Goal: Transaction & Acquisition: Book appointment/travel/reservation

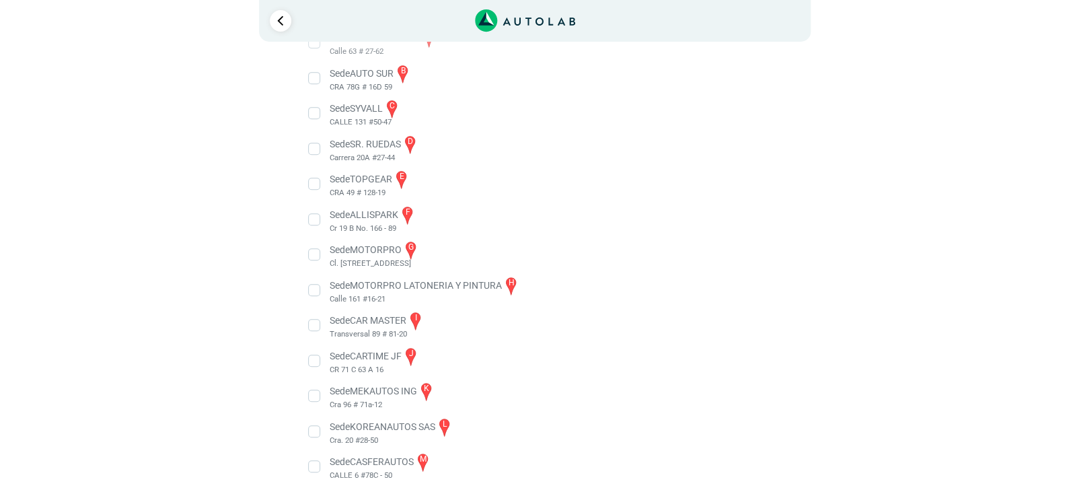
scroll to position [278, 0]
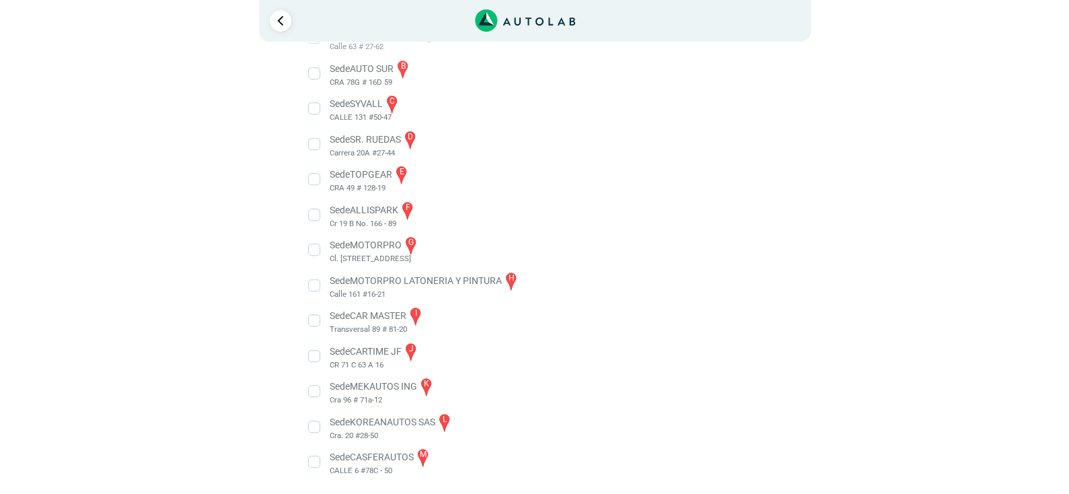
click at [314, 248] on li "Sede MOTORPRO g Cl. [STREET_ADDRESS]" at bounding box center [534, 250] width 471 height 30
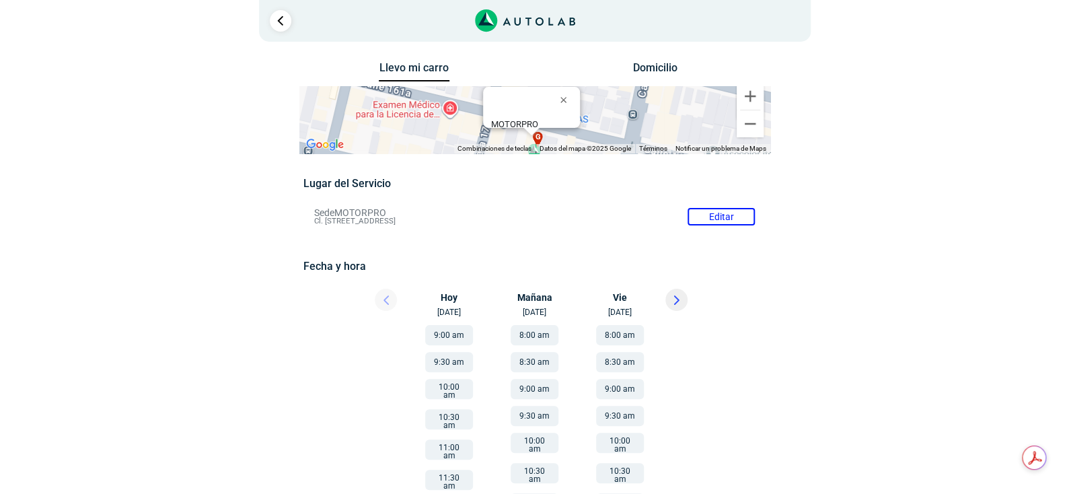
click at [666, 298] on button at bounding box center [676, 300] width 22 height 22
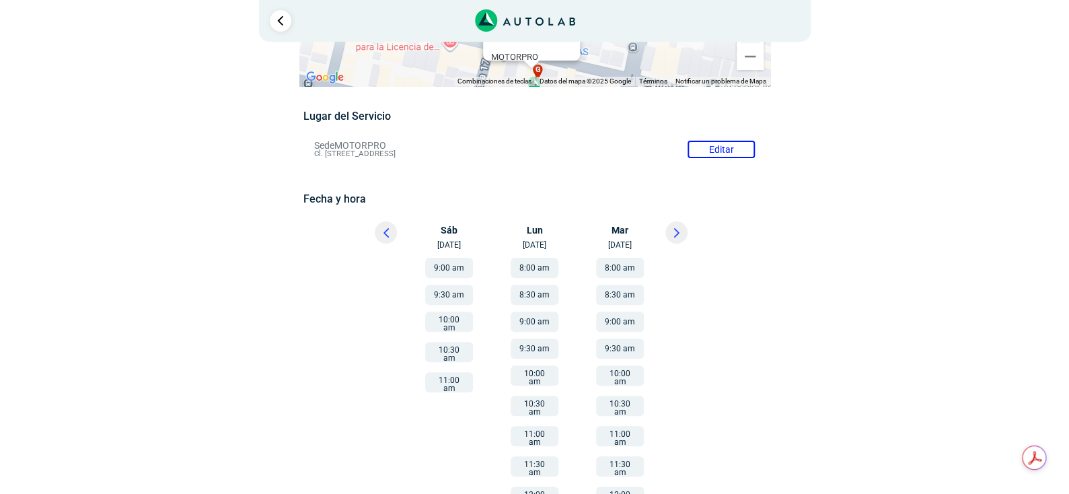
scroll to position [57, 0]
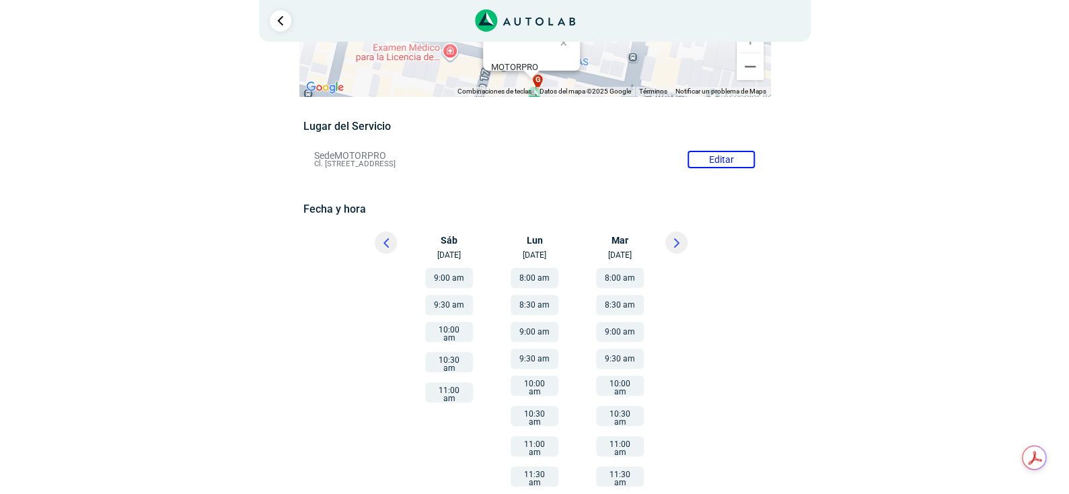
click at [454, 278] on button "9:00 am" at bounding box center [449, 278] width 48 height 20
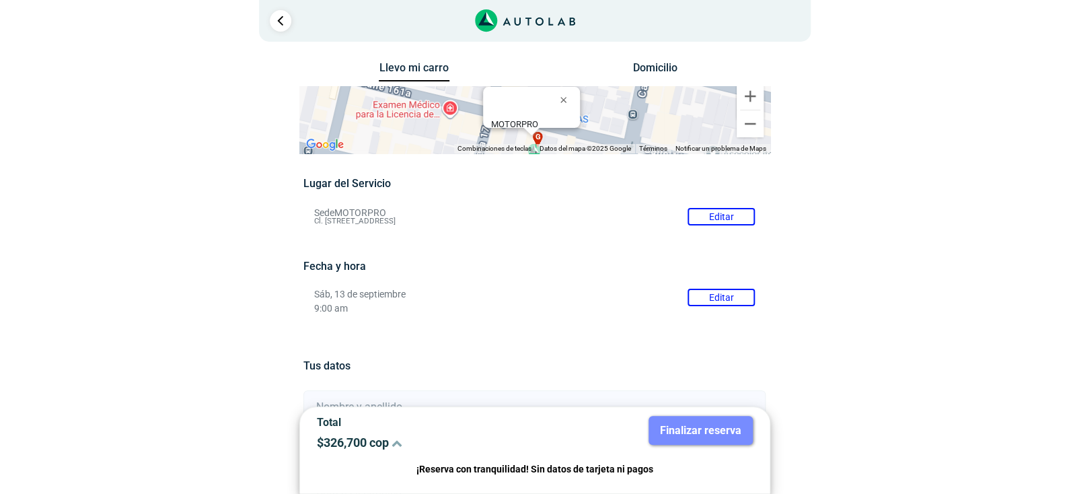
click at [719, 221] on li "Sede MOTORPRO Editar Cl. [STREET_ADDRESS]" at bounding box center [534, 217] width 461 height 22
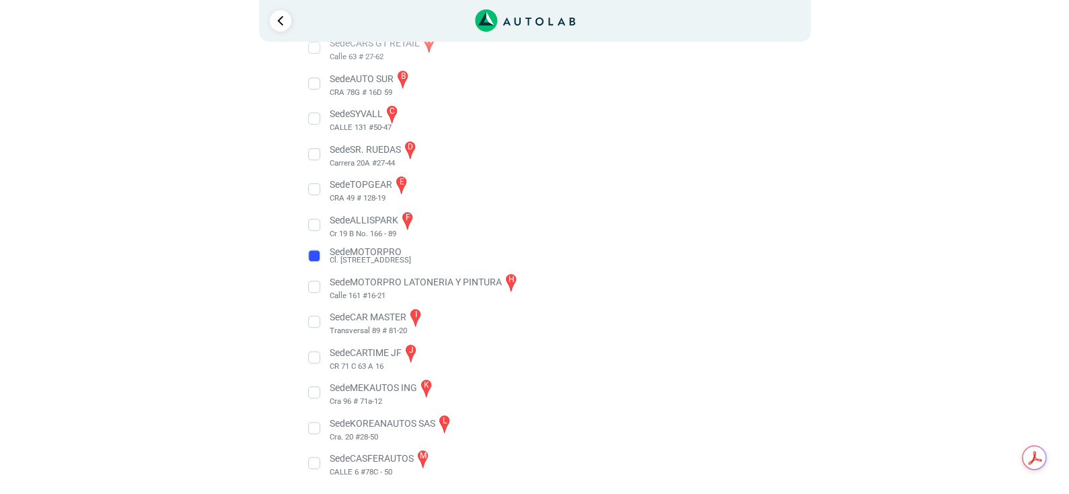
scroll to position [268, 0]
click at [315, 223] on li "Sede ALLISPARK f Cr 19 B No. 166 - 89" at bounding box center [534, 225] width 471 height 30
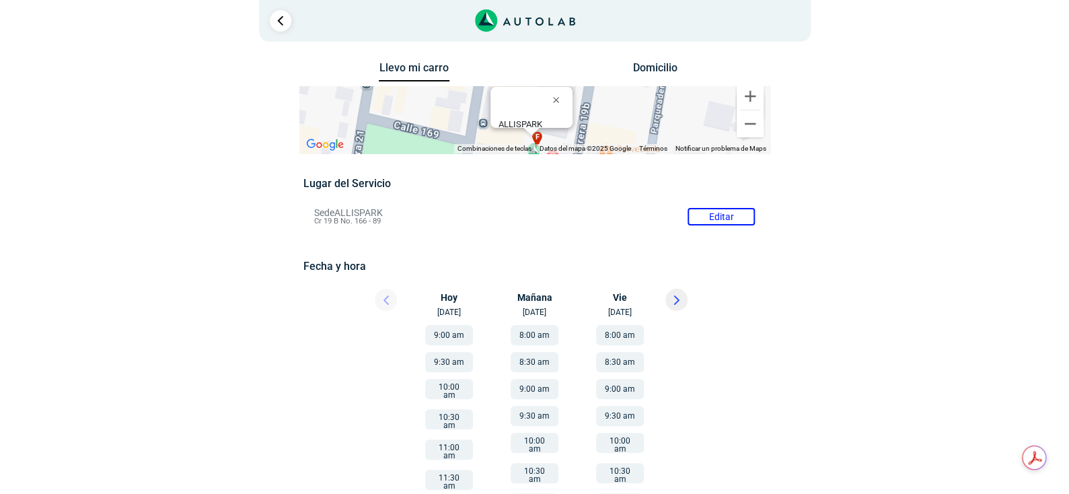
click at [672, 302] on button at bounding box center [676, 300] width 22 height 22
click at [448, 339] on button "9:00 am" at bounding box center [449, 335] width 48 height 20
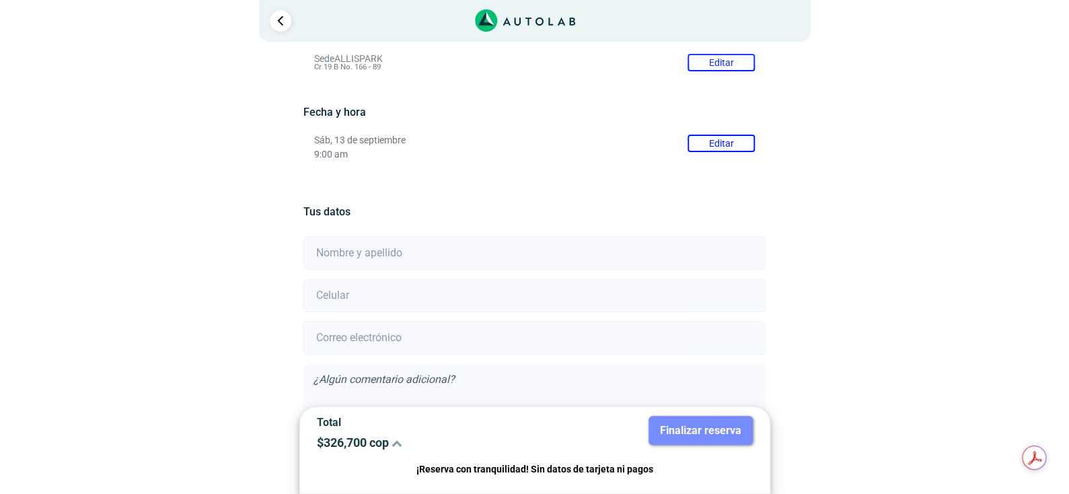
scroll to position [201, 0]
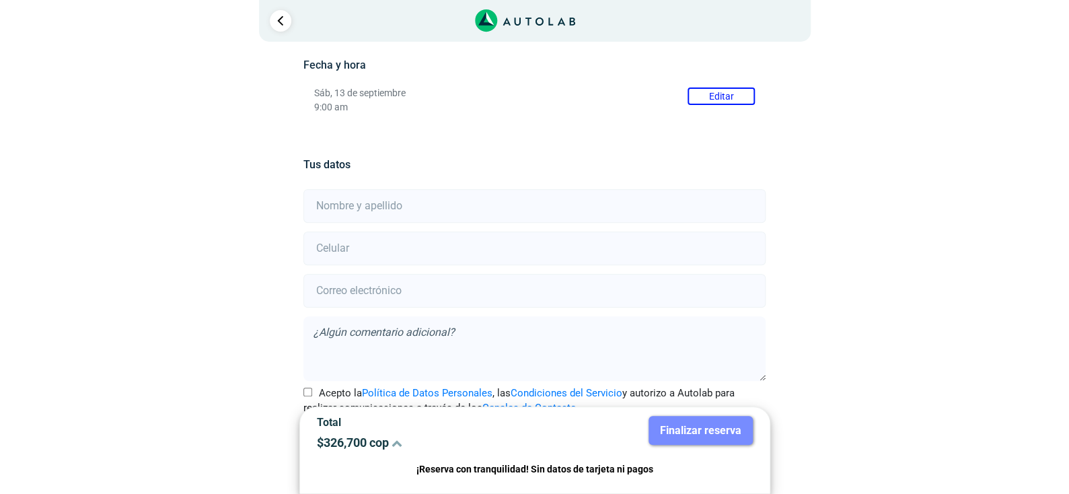
click at [397, 207] on input "text" at bounding box center [534, 206] width 462 height 34
type input "[PERSON_NAME]"
click at [397, 251] on input "number" at bounding box center [534, 248] width 462 height 34
type input "3173642987"
type input "[EMAIL_ADDRESS][DOMAIN_NAME]"
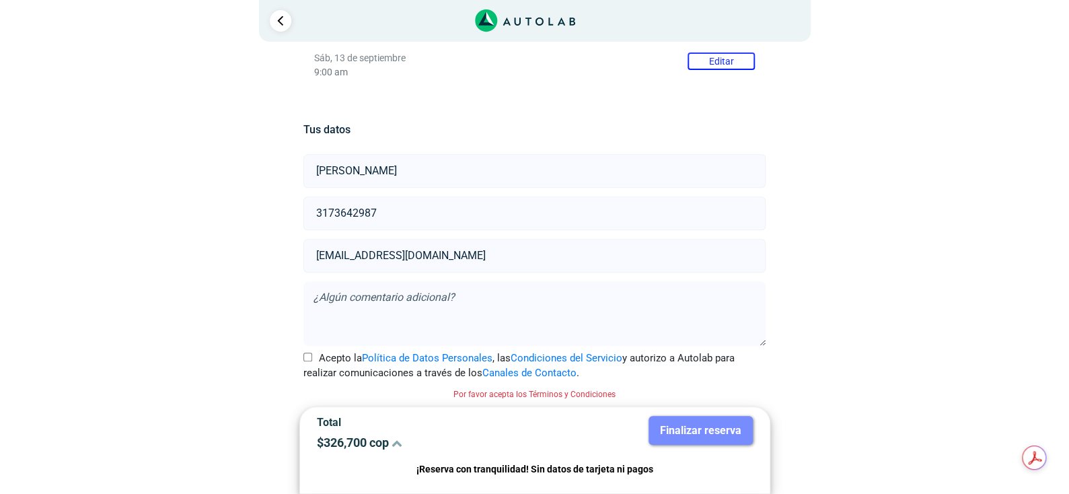
scroll to position [237, 0]
click at [305, 354] on input "Acepto la Política de Datos Personales , las Condiciones del Servicio y autoriz…" at bounding box center [307, 356] width 9 height 9
checkbox input "true"
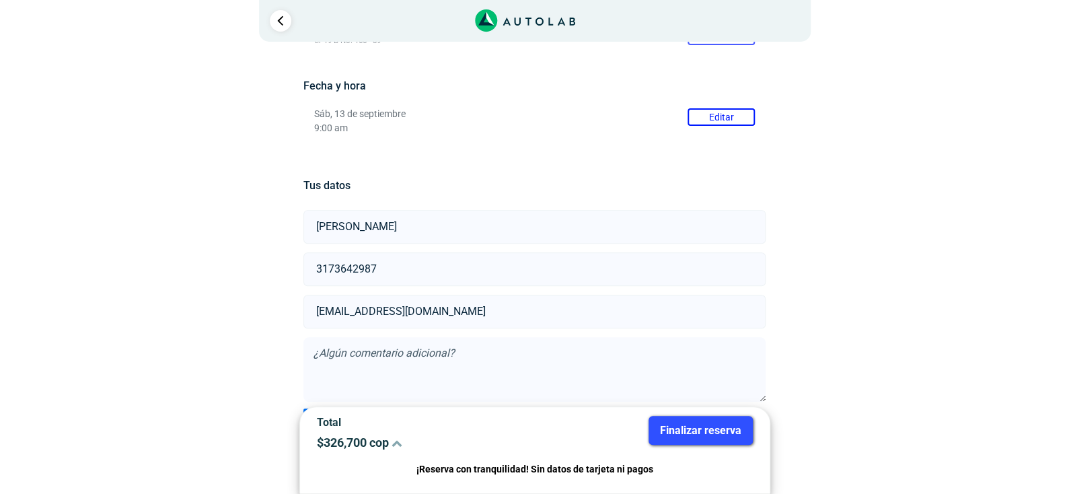
scroll to position [219, 0]
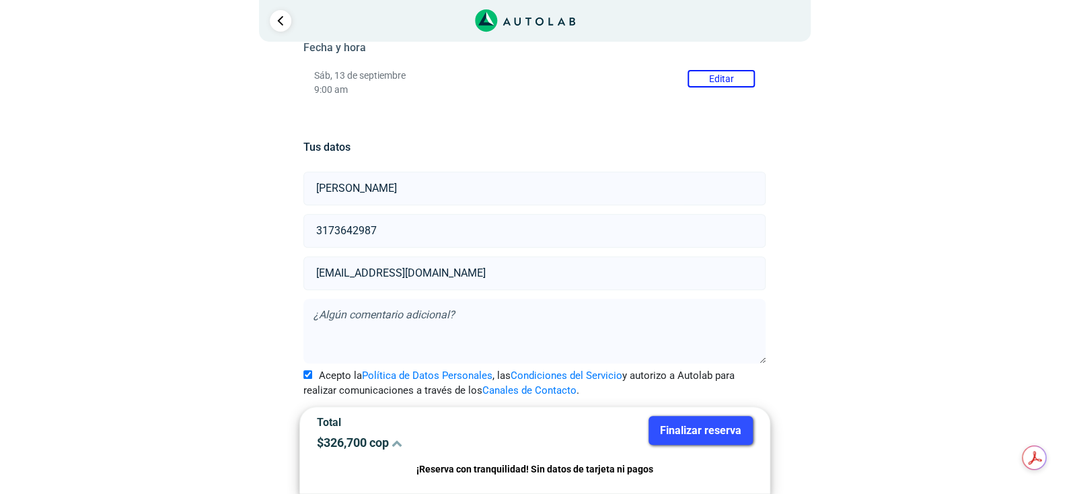
click at [714, 430] on button "Finalizar reserva" at bounding box center [700, 430] width 104 height 29
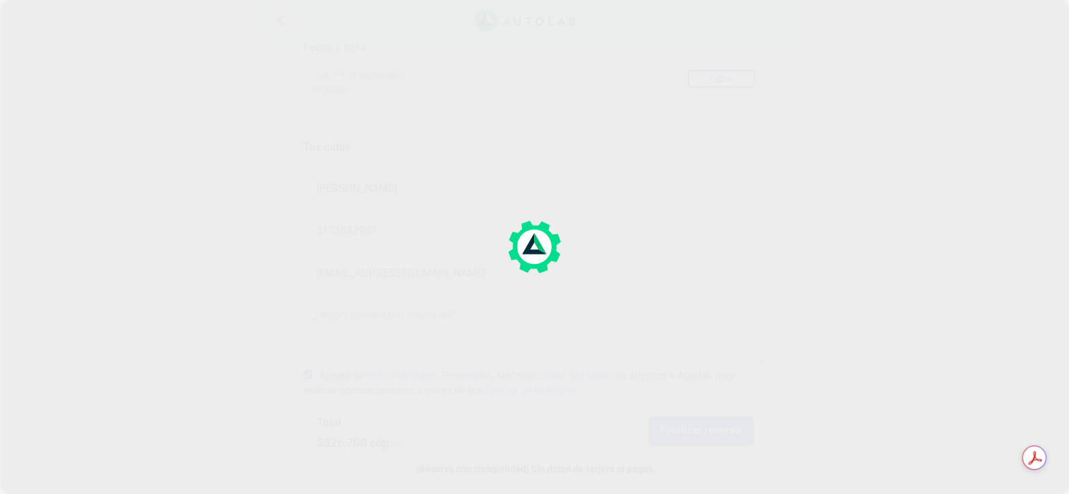
scroll to position [0, 0]
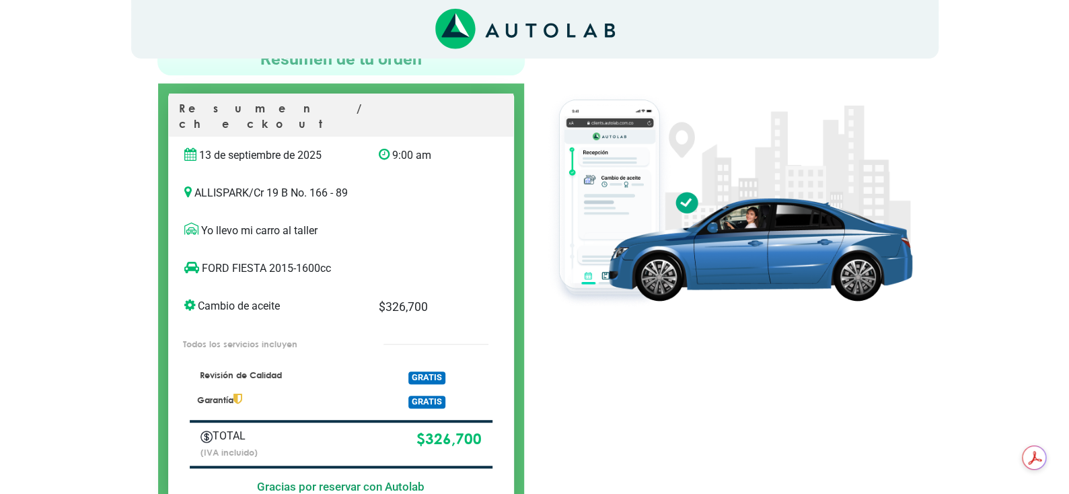
scroll to position [135, 0]
